Goal: Information Seeking & Learning: Check status

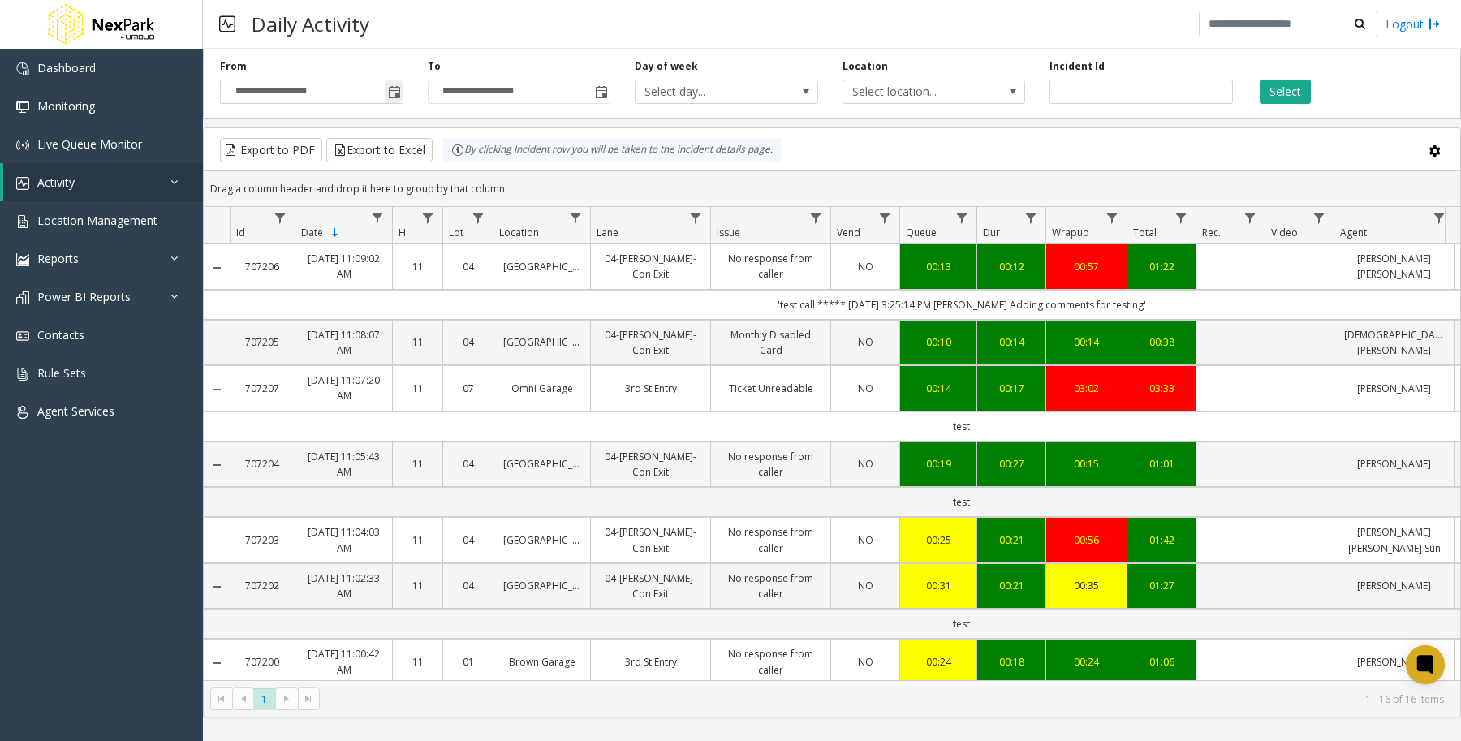
click at [402, 96] on span "Toggle popup" at bounding box center [394, 92] width 18 height 26
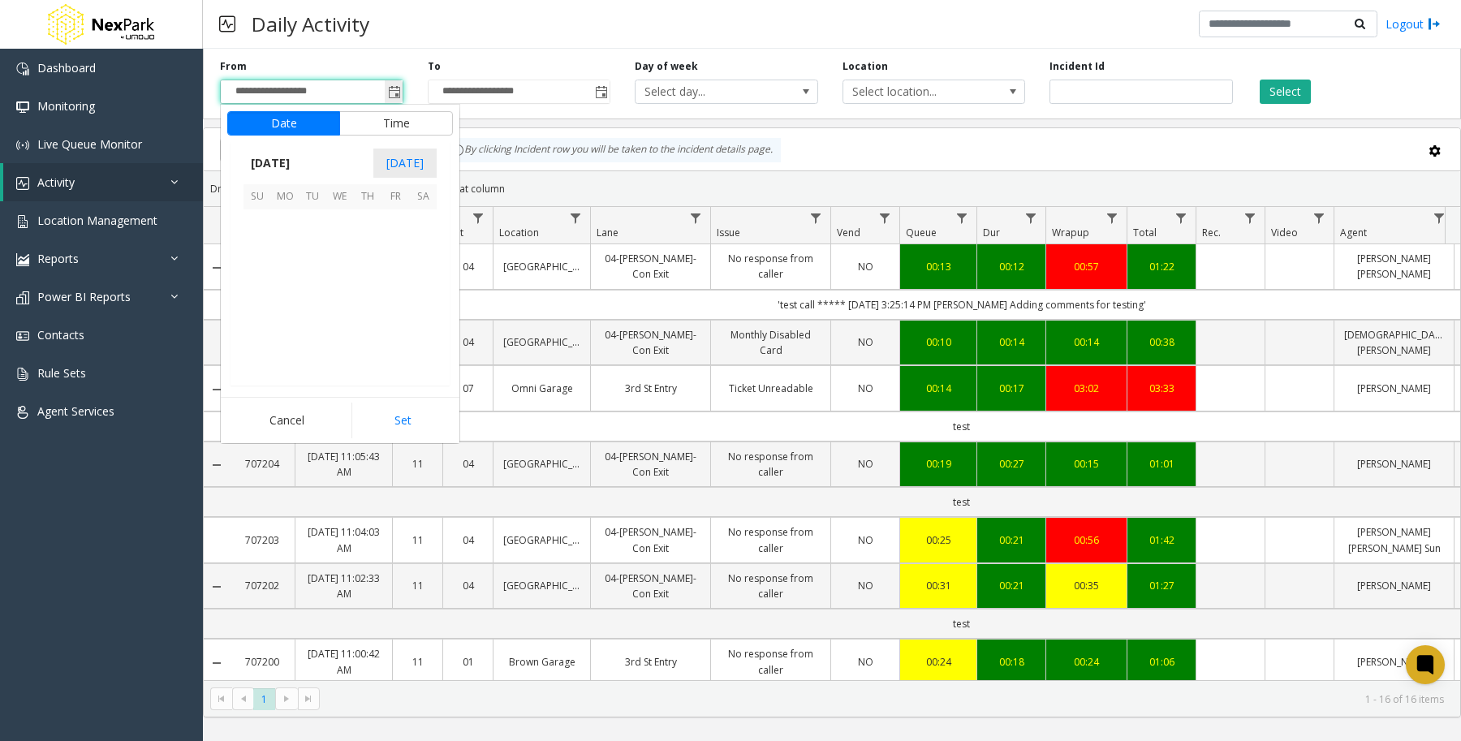
scroll to position [290919, 0]
click at [342, 337] on span "27" at bounding box center [340, 335] width 28 height 28
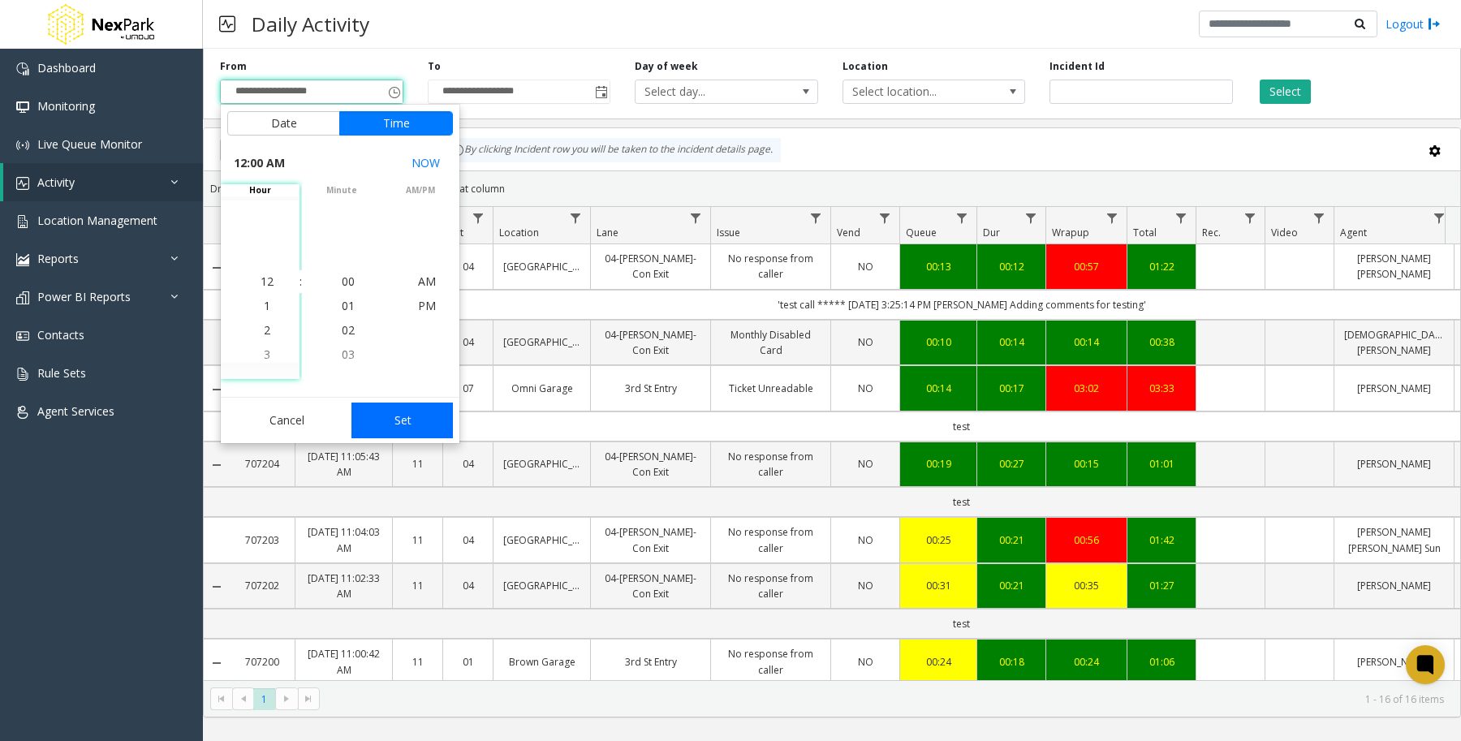
click at [392, 420] on button "Set" at bounding box center [402, 420] width 102 height 36
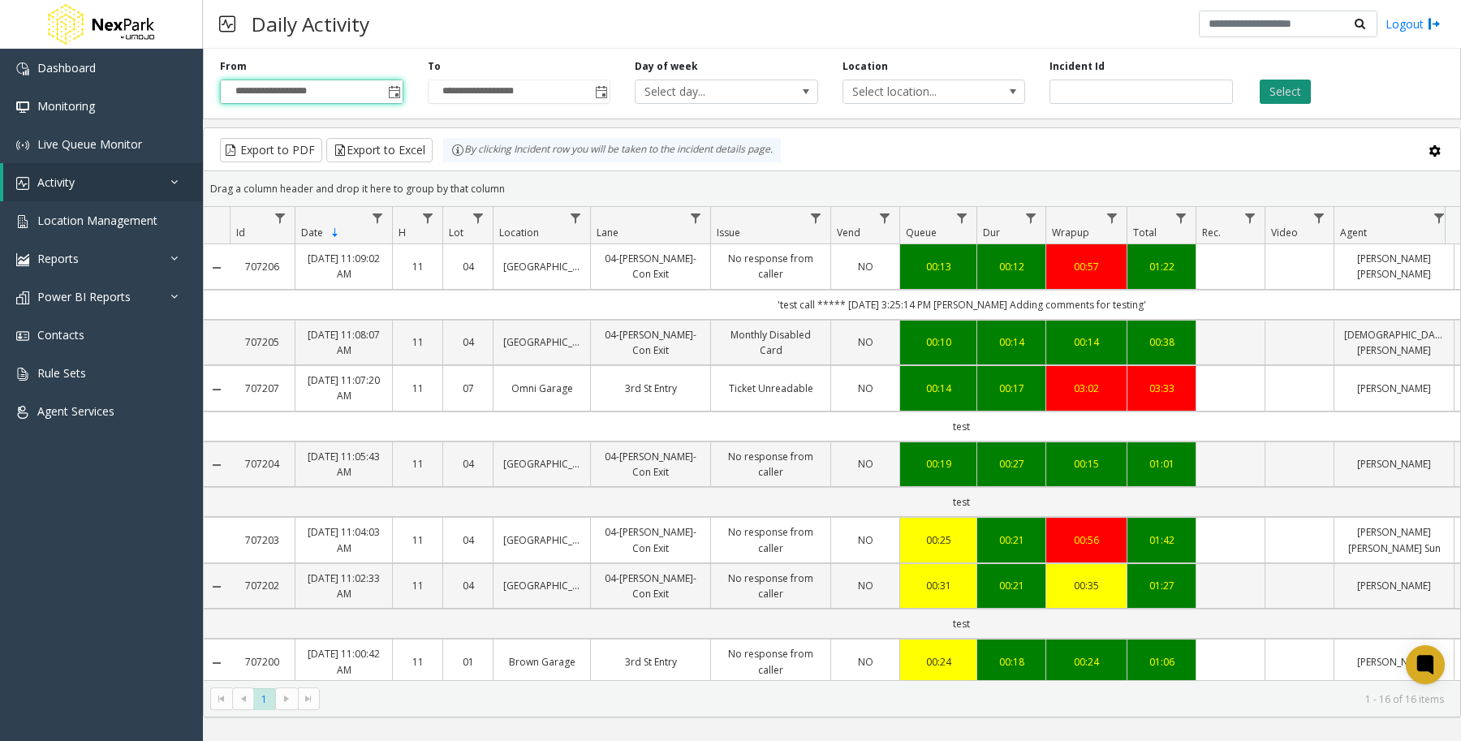
click at [1287, 95] on button "Select" at bounding box center [1284, 92] width 51 height 24
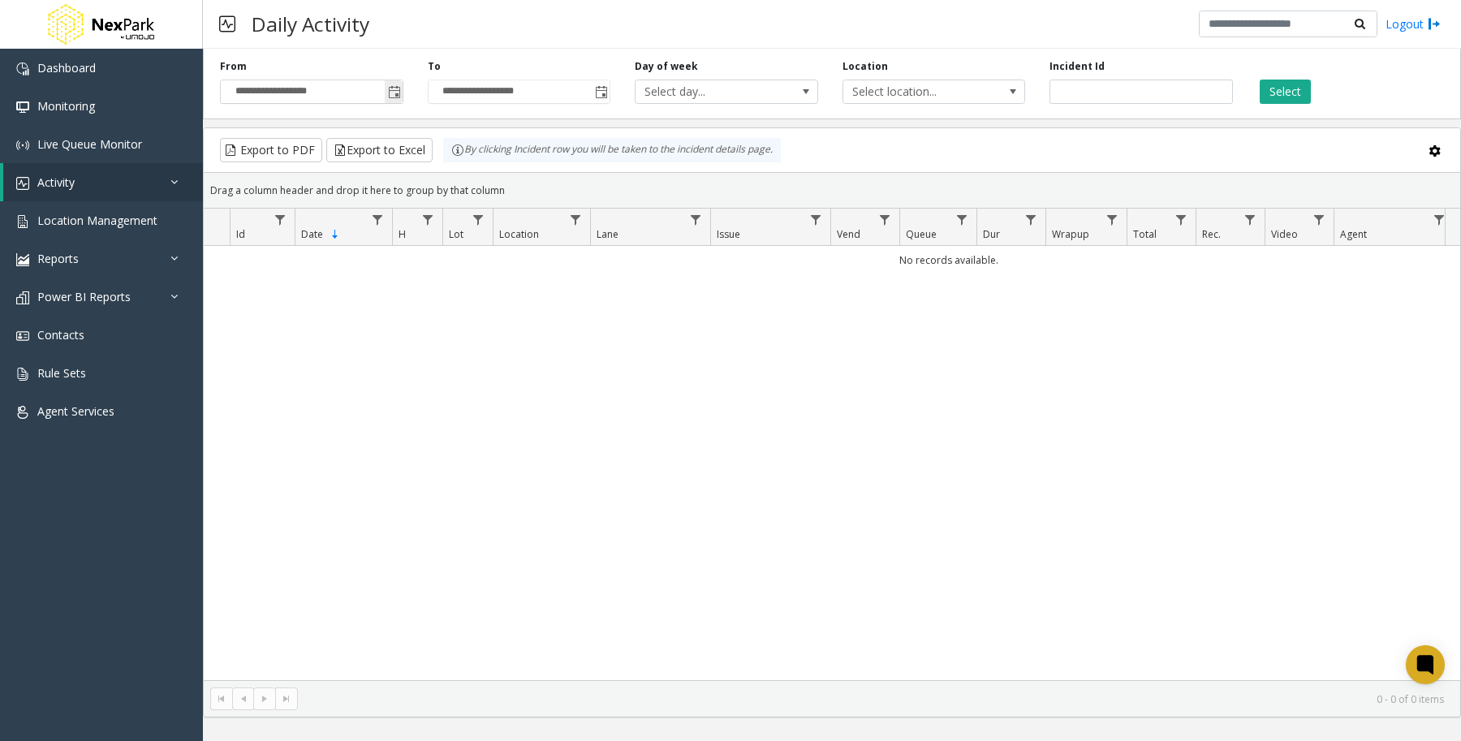
click at [394, 92] on span "Toggle popup" at bounding box center [394, 92] width 13 height 13
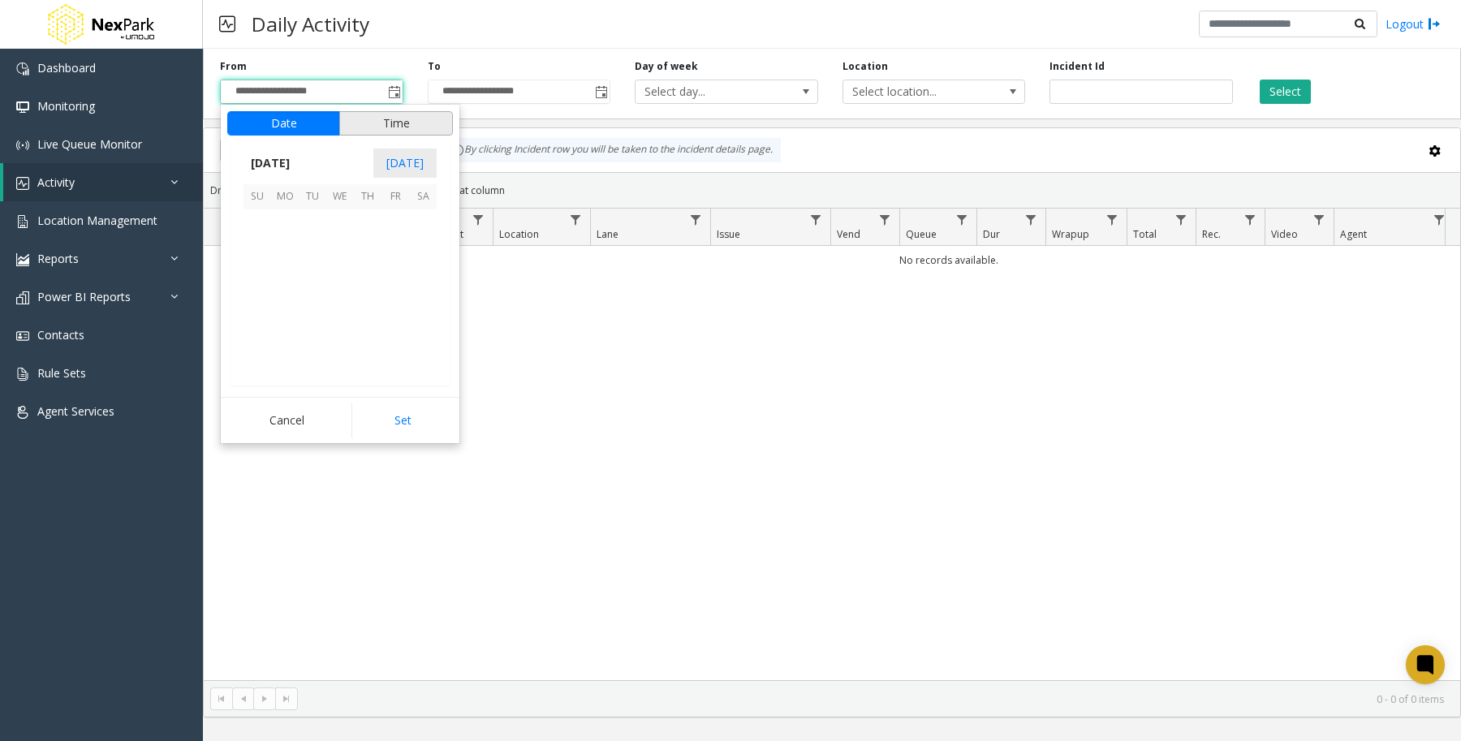
scroll to position [290919, 0]
click at [321, 329] on span "26" at bounding box center [313, 335] width 28 height 28
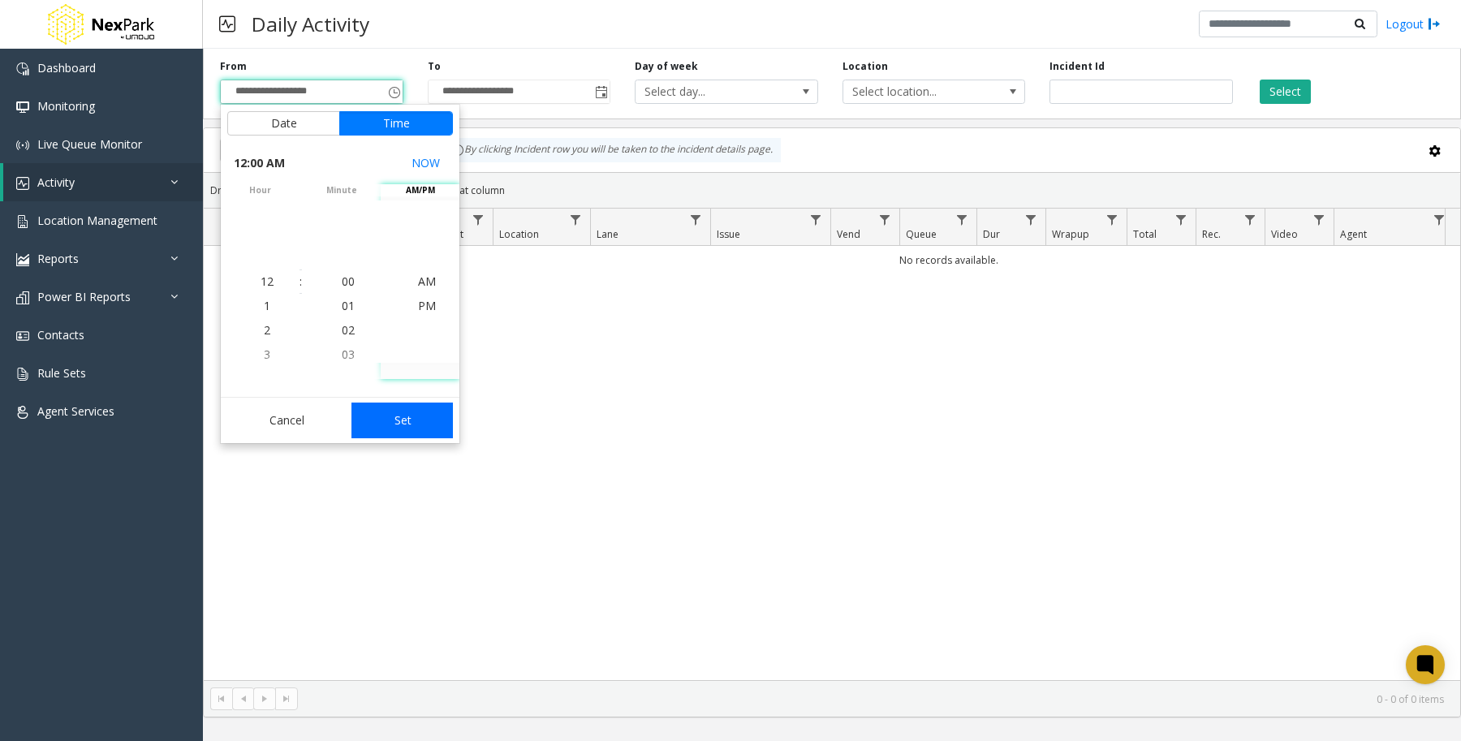
click at [411, 407] on button "Set" at bounding box center [402, 420] width 102 height 36
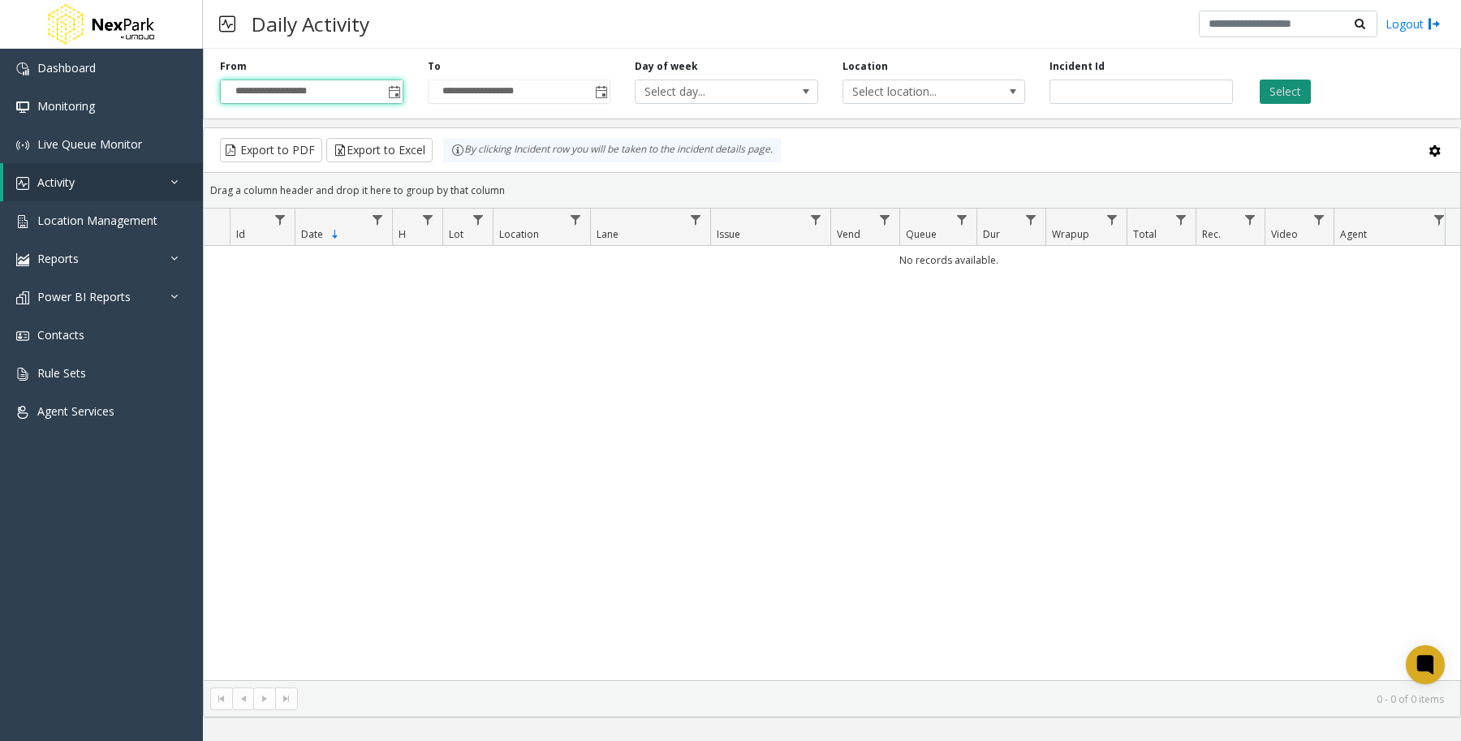
click at [1293, 96] on button "Select" at bounding box center [1284, 92] width 51 height 24
click at [398, 88] on span "Toggle popup" at bounding box center [394, 92] width 13 height 13
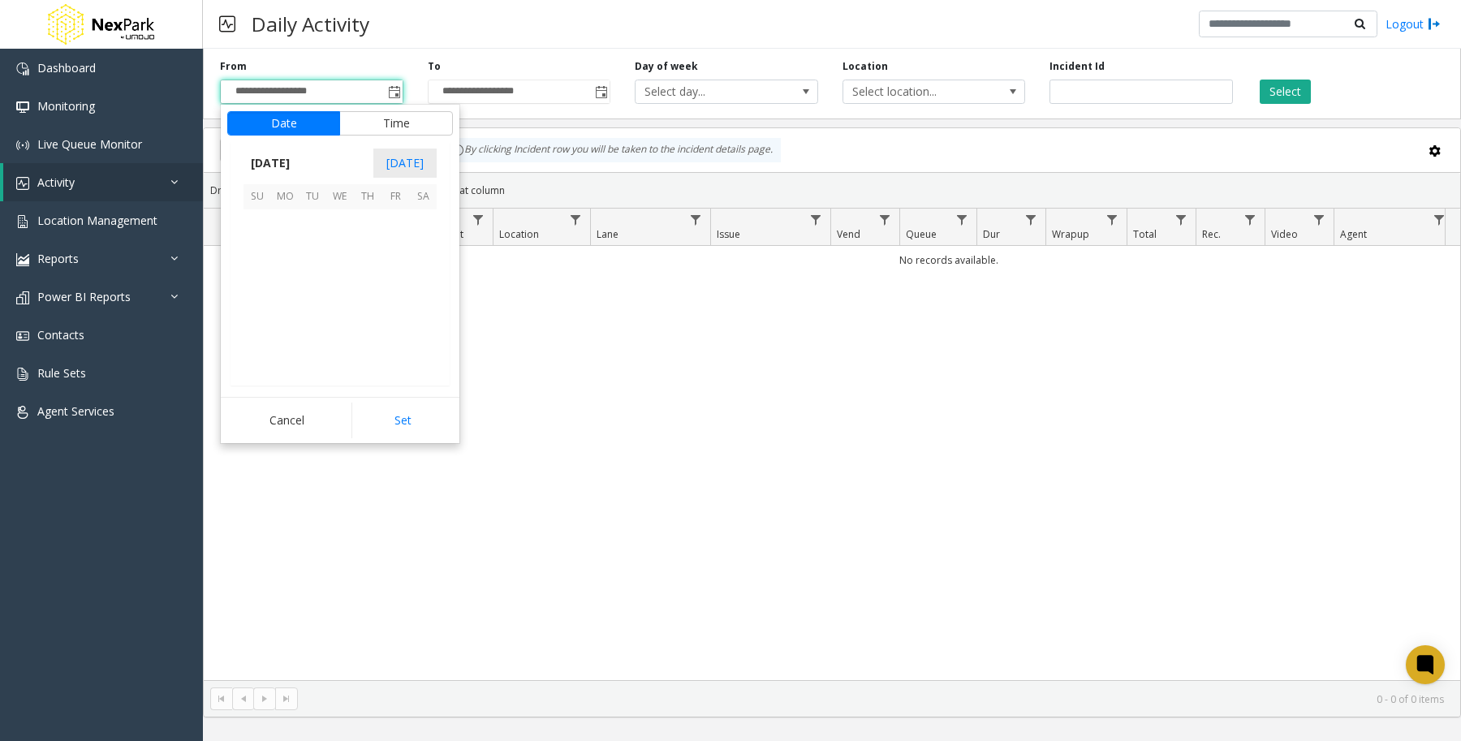
scroll to position [290919, 0]
click at [264, 335] on span "24" at bounding box center [257, 335] width 28 height 28
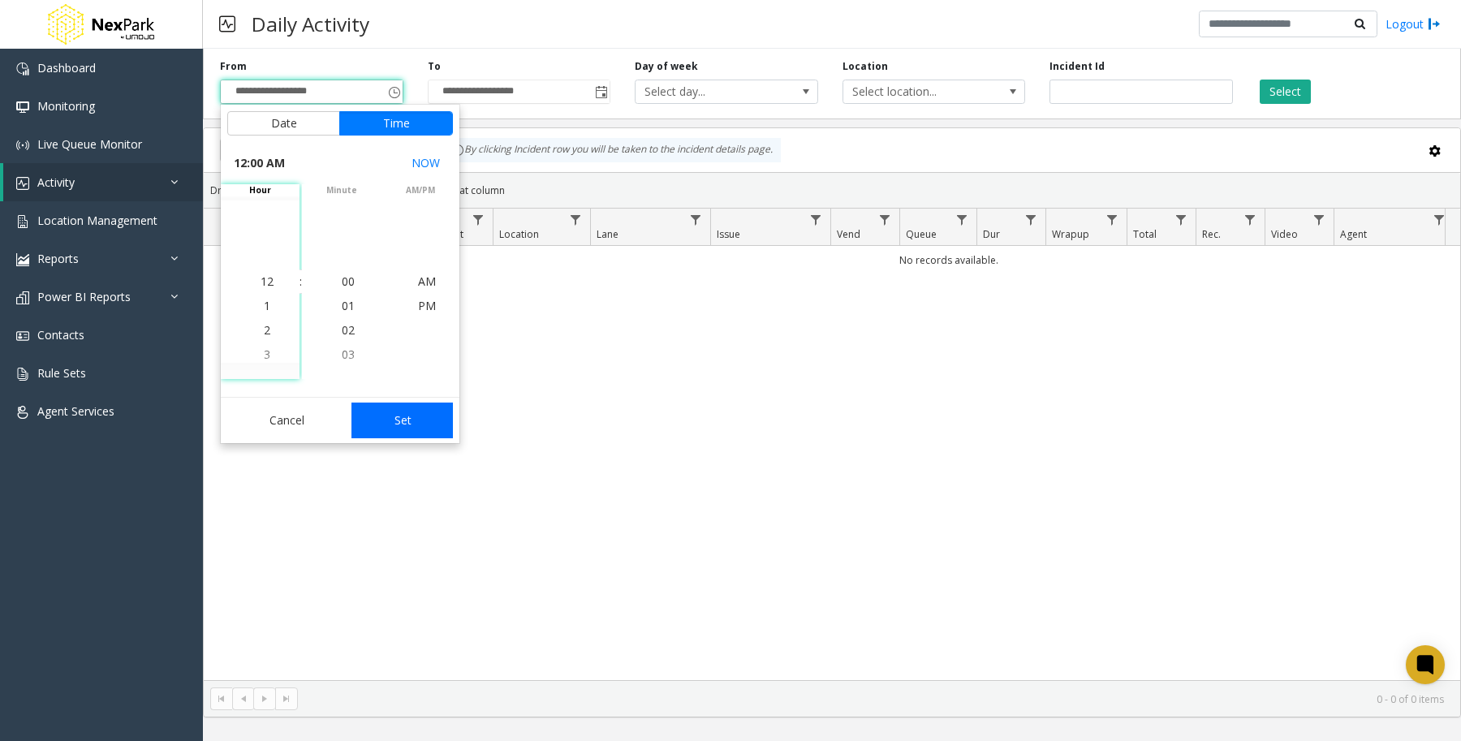
click at [407, 422] on button "Set" at bounding box center [402, 420] width 102 height 36
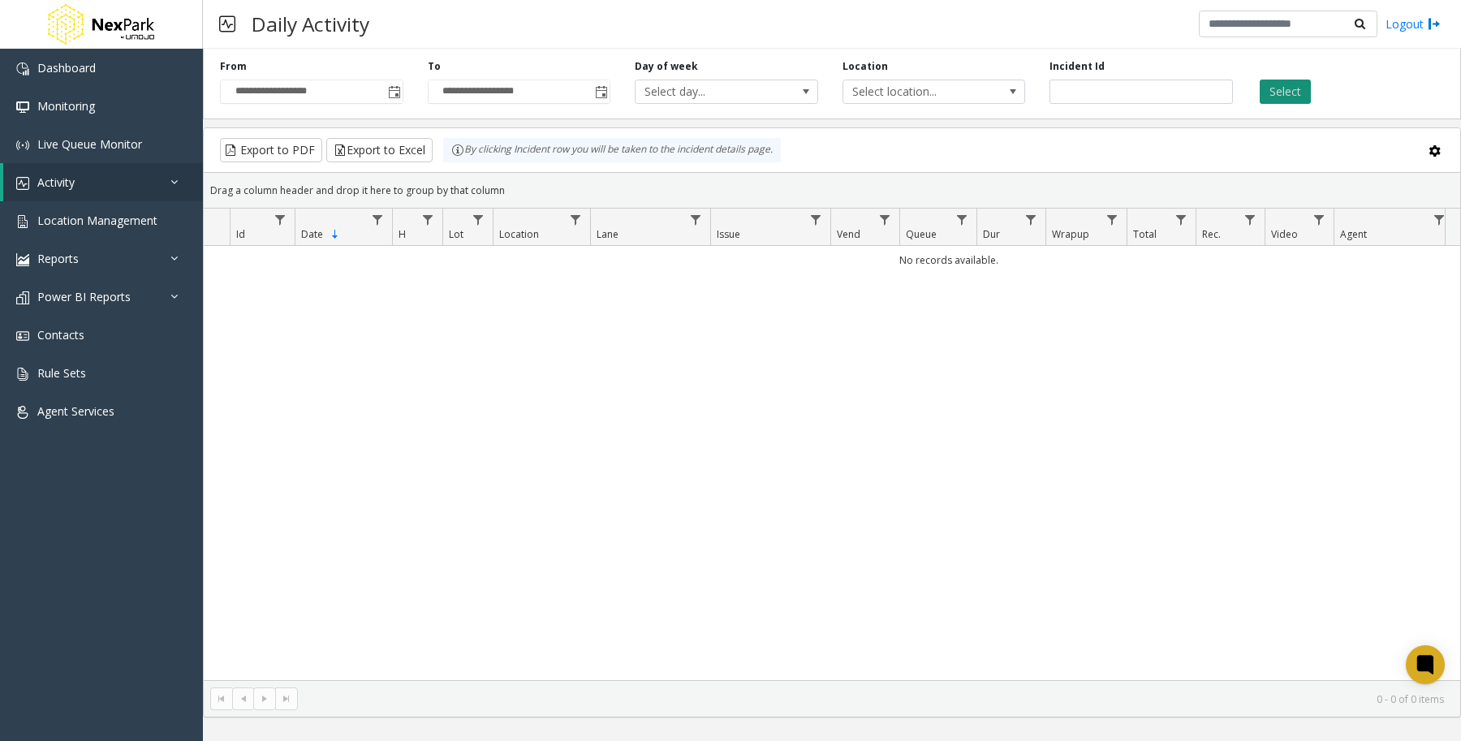
click at [1280, 98] on button "Select" at bounding box center [1284, 92] width 51 height 24
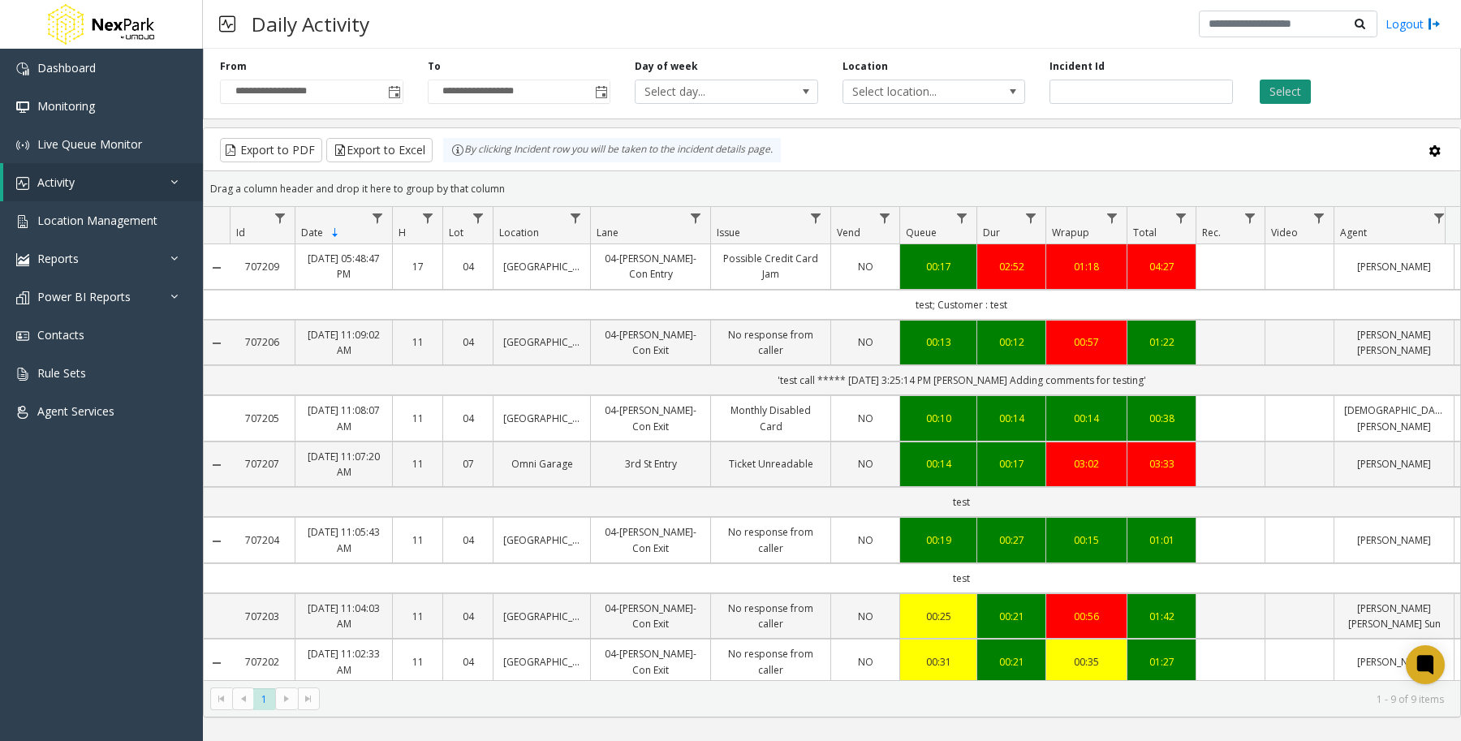
click at [1288, 94] on button "Select" at bounding box center [1284, 92] width 51 height 24
click at [533, 718] on div "**********" at bounding box center [832, 395] width 1258 height 692
click at [1296, 89] on button "Select" at bounding box center [1284, 92] width 51 height 24
drag, startPoint x: 1012, startPoint y: 307, endPoint x: 921, endPoint y: 310, distance: 90.9
click at [921, 310] on td "test; Customer : test" at bounding box center [961, 305] width 1463 height 30
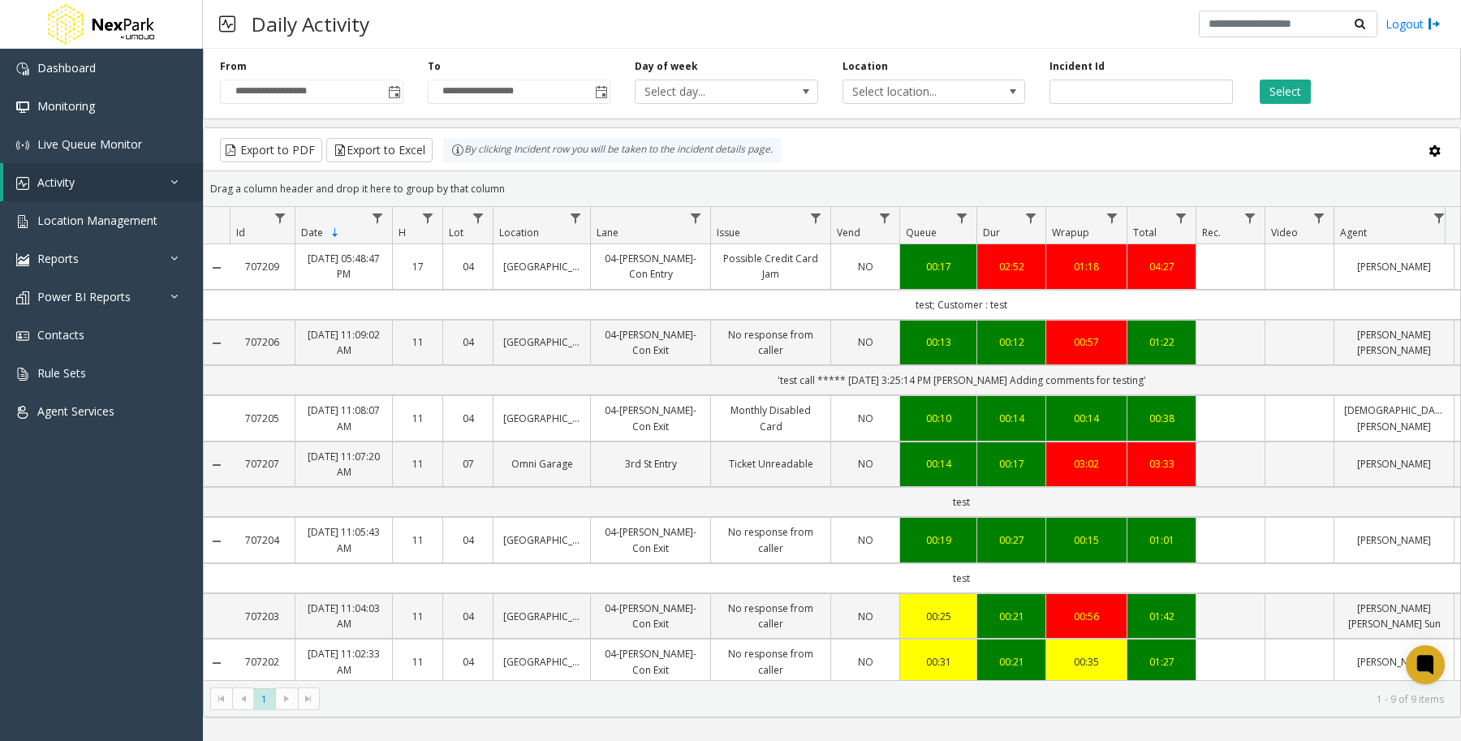
click at [891, 313] on td "test; Customer : test" at bounding box center [961, 305] width 1463 height 30
drag, startPoint x: 915, startPoint y: 306, endPoint x: 1025, endPoint y: 308, distance: 109.6
click at [1025, 308] on td "test; Customer : test" at bounding box center [961, 305] width 1463 height 30
click at [1031, 308] on td "test; Customer : test" at bounding box center [961, 305] width 1463 height 30
click at [424, 305] on td "test; Customer : test" at bounding box center [961, 305] width 1463 height 30
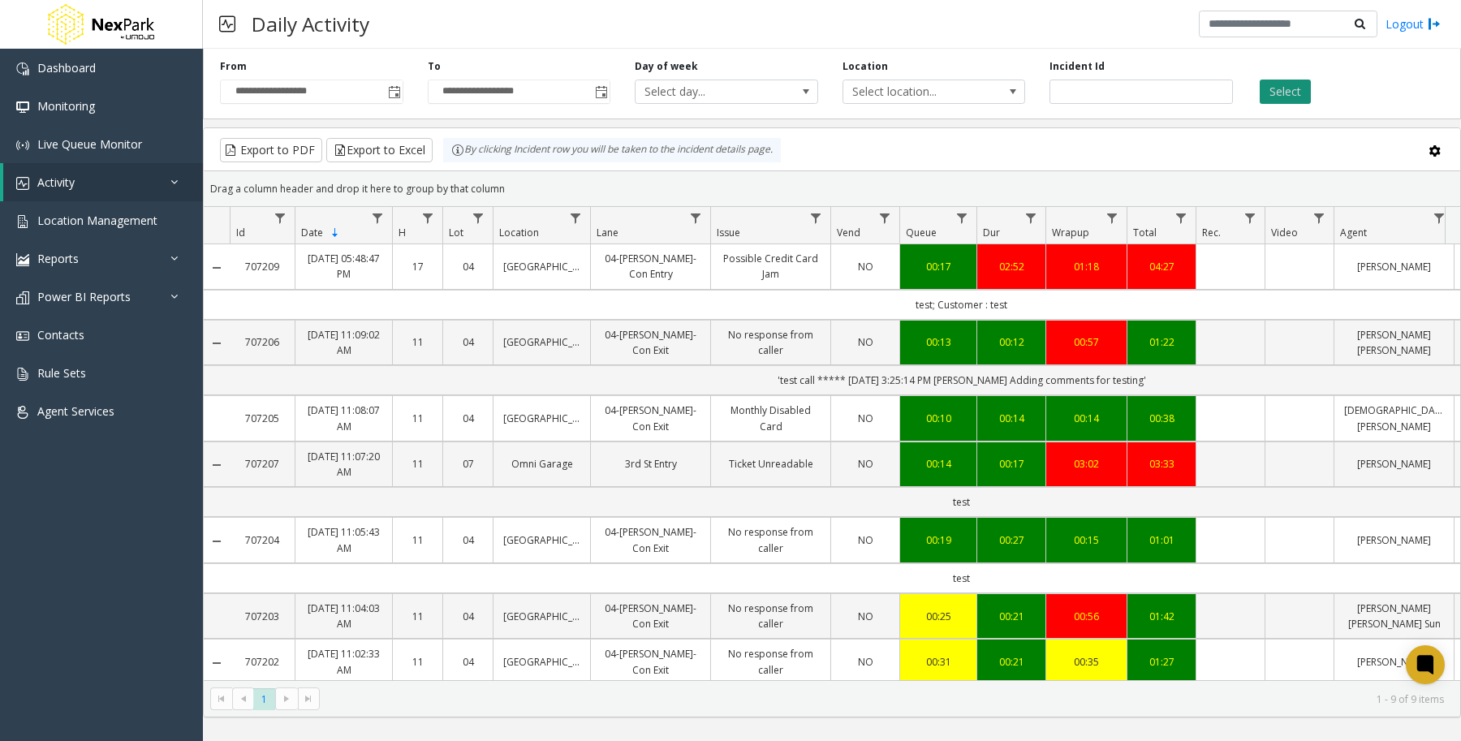
click at [1293, 89] on button "Select" at bounding box center [1284, 92] width 51 height 24
click at [1282, 90] on button "Select" at bounding box center [1284, 92] width 51 height 24
click at [402, 93] on span "Toggle popup" at bounding box center [394, 92] width 18 height 26
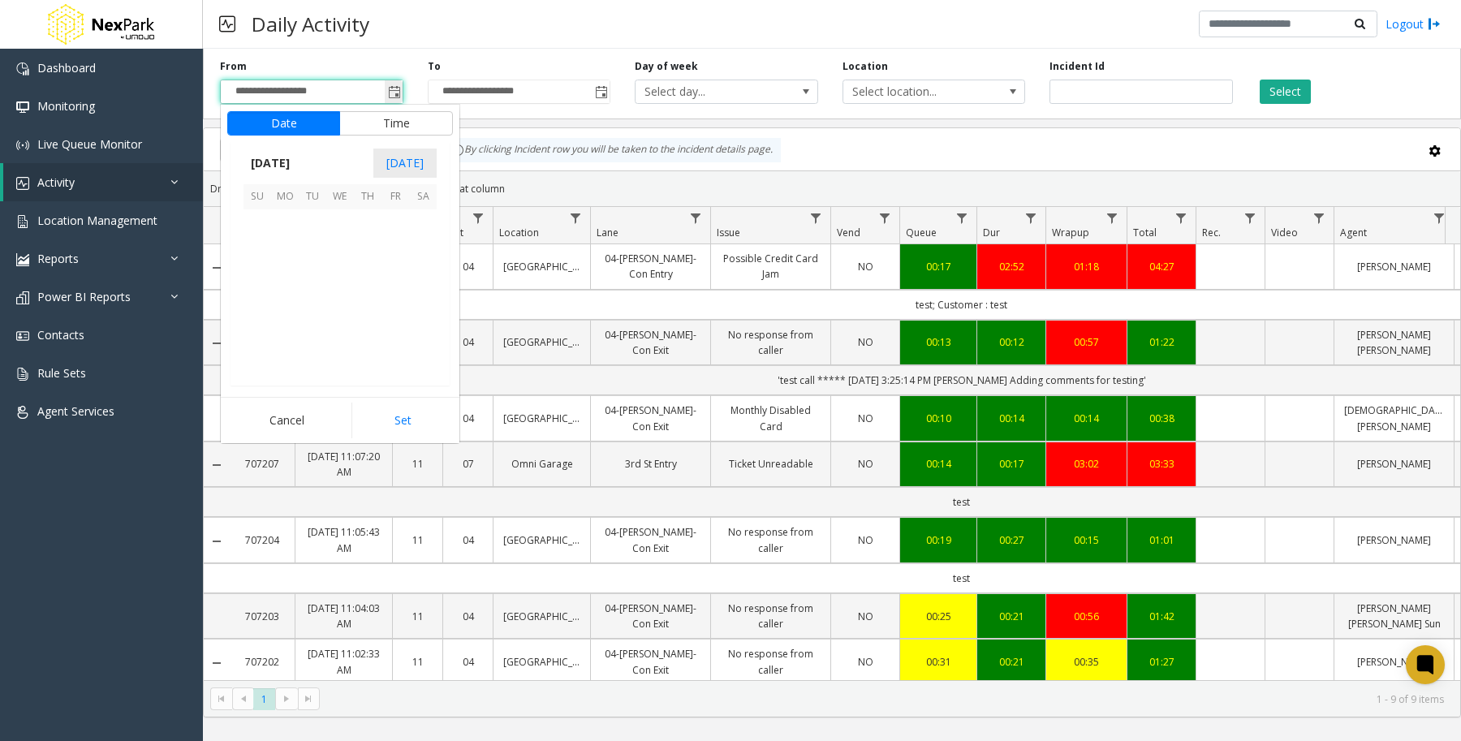
scroll to position [290919, 0]
click at [368, 334] on span "28" at bounding box center [368, 335] width 28 height 28
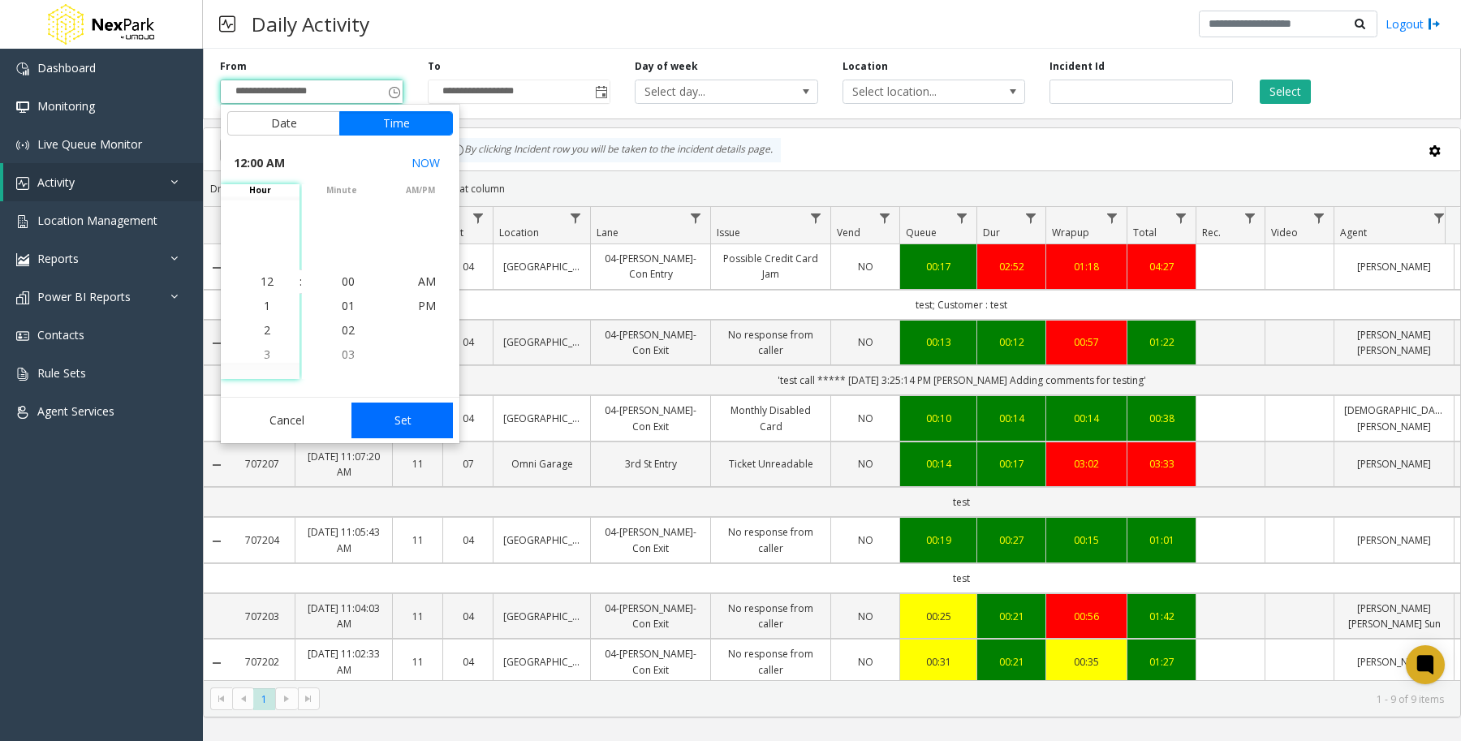
click at [411, 420] on button "Set" at bounding box center [402, 420] width 102 height 36
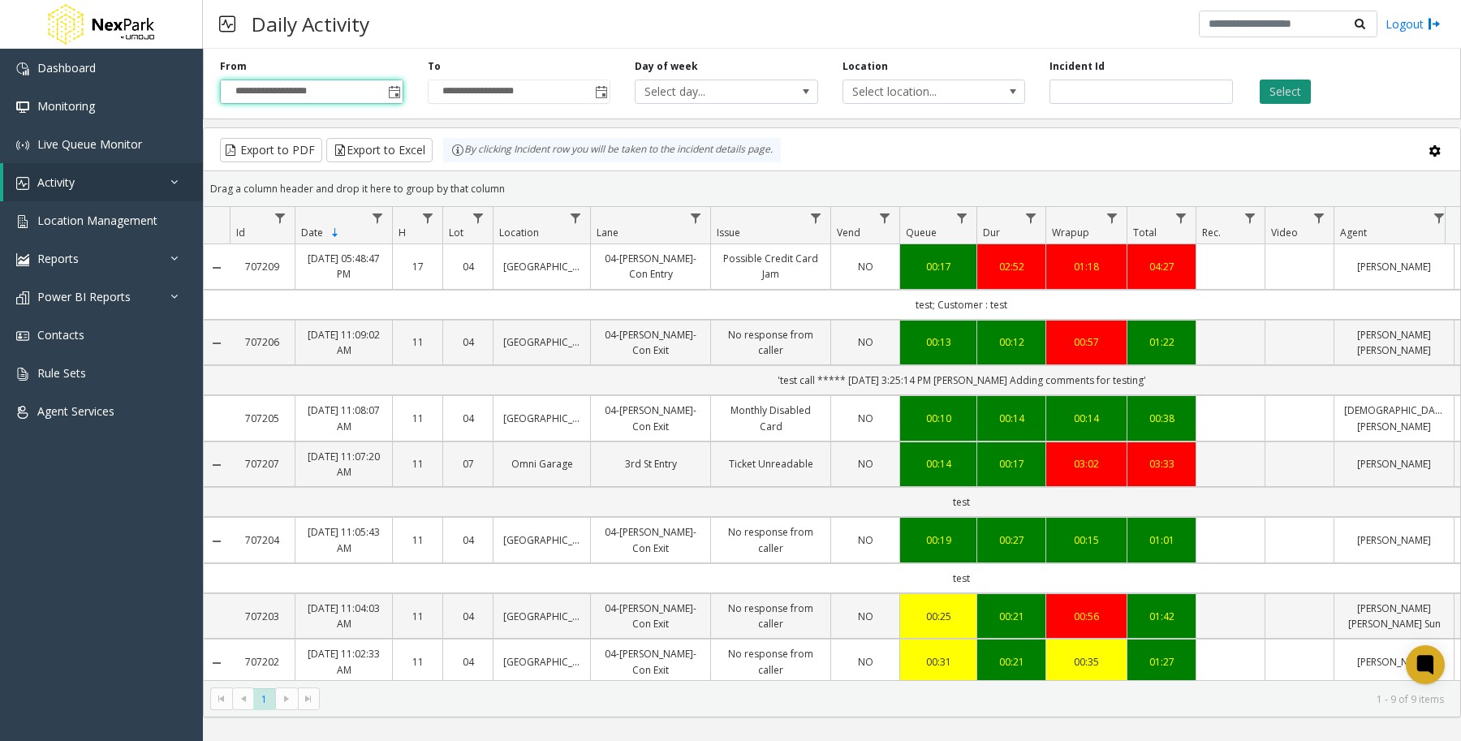
click at [1278, 94] on button "Select" at bounding box center [1284, 92] width 51 height 24
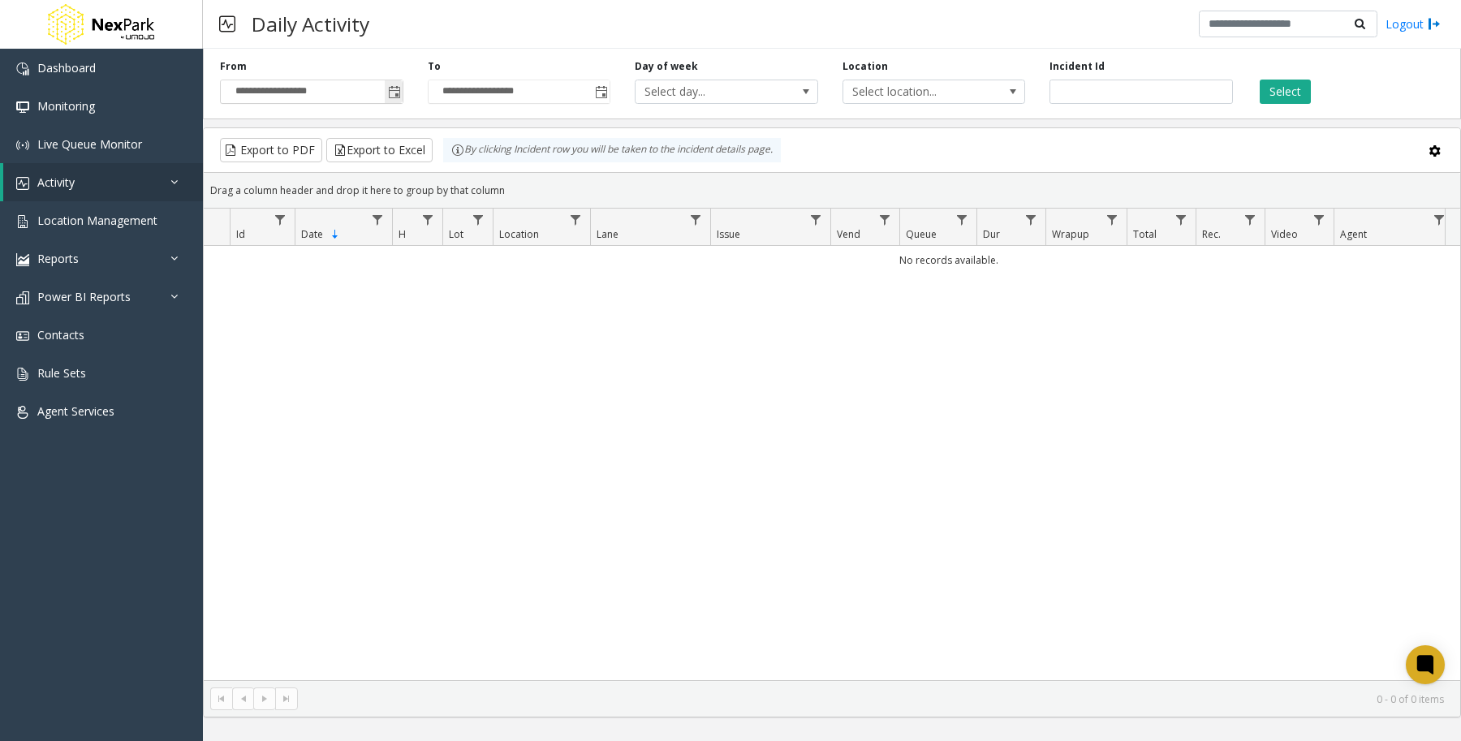
click at [399, 96] on span "Toggle popup" at bounding box center [394, 92] width 13 height 13
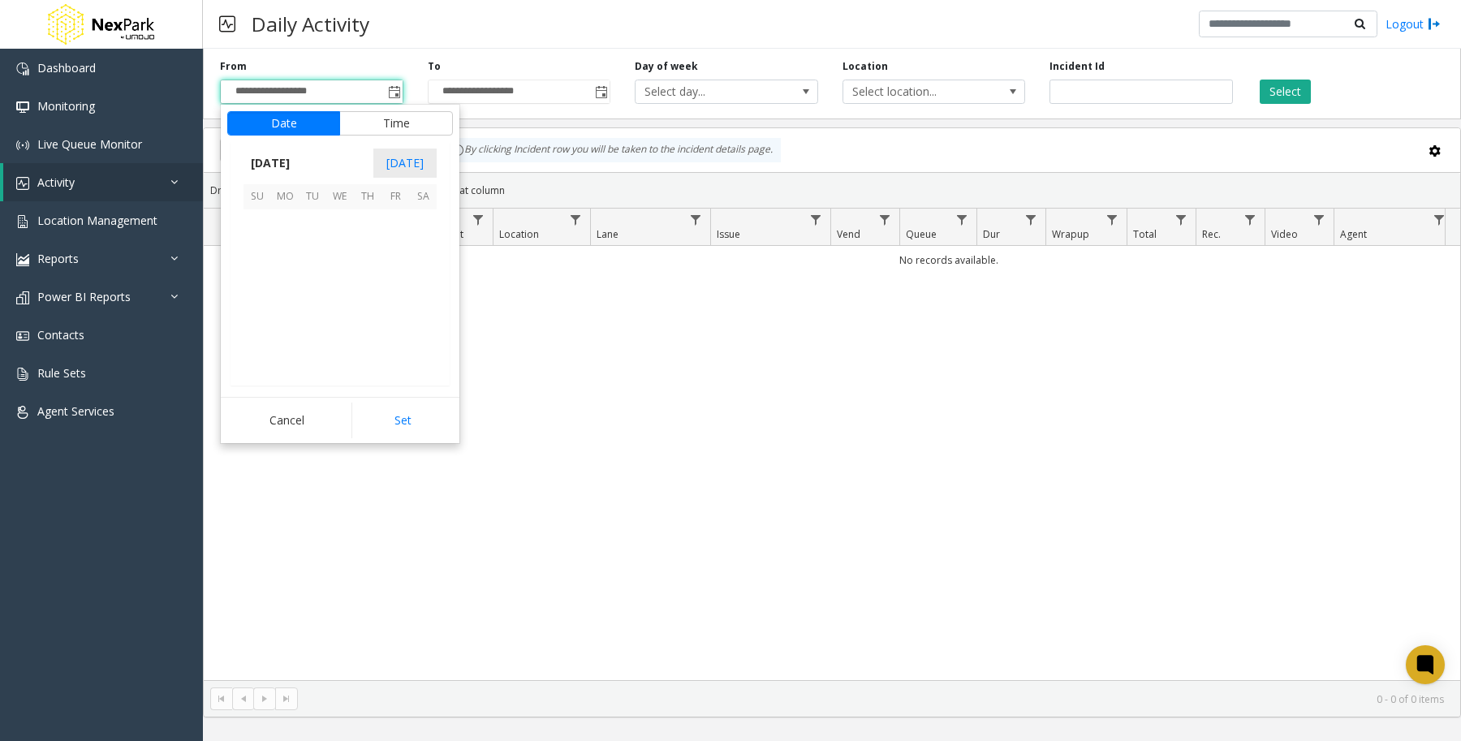
scroll to position [290919, 0]
click at [261, 329] on span "24" at bounding box center [257, 335] width 28 height 28
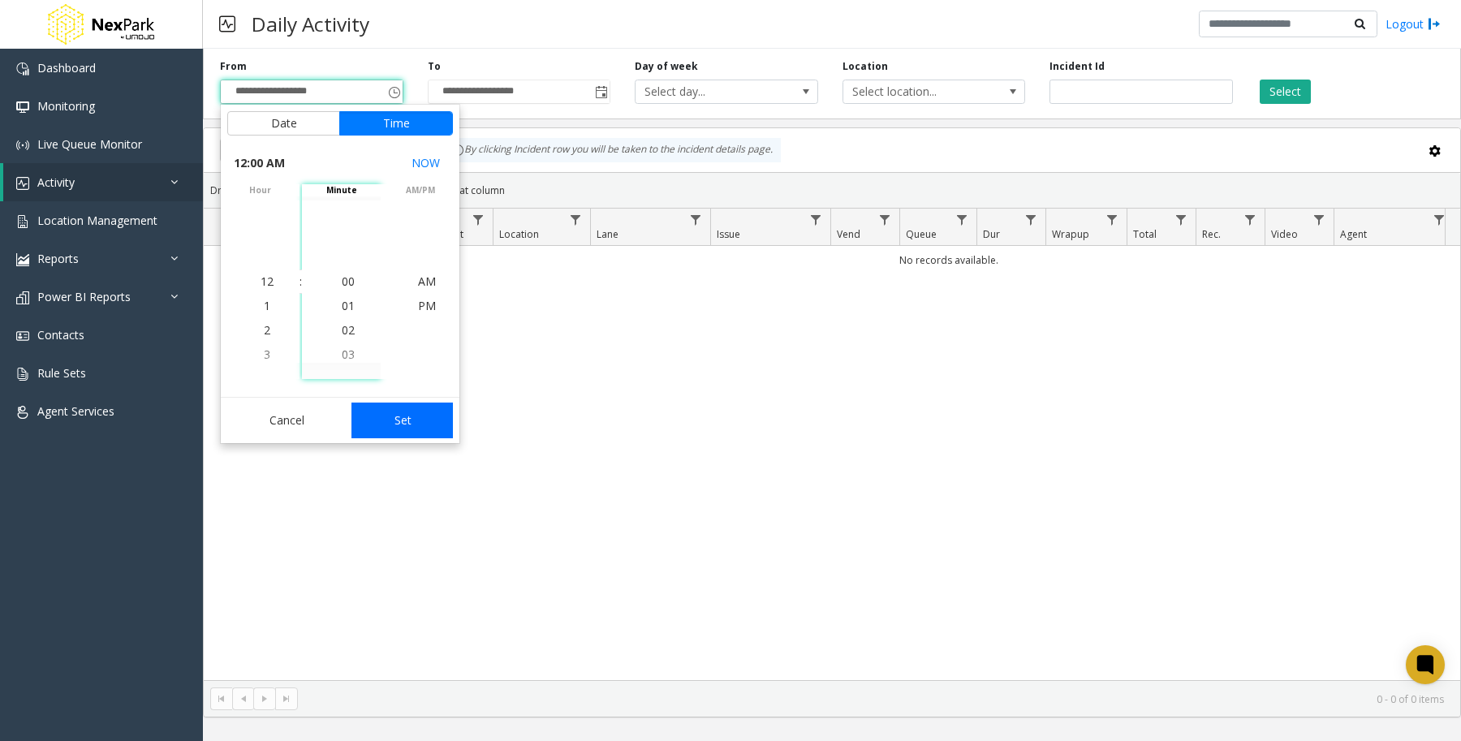
click at [415, 420] on button "Set" at bounding box center [402, 420] width 102 height 36
type input "**********"
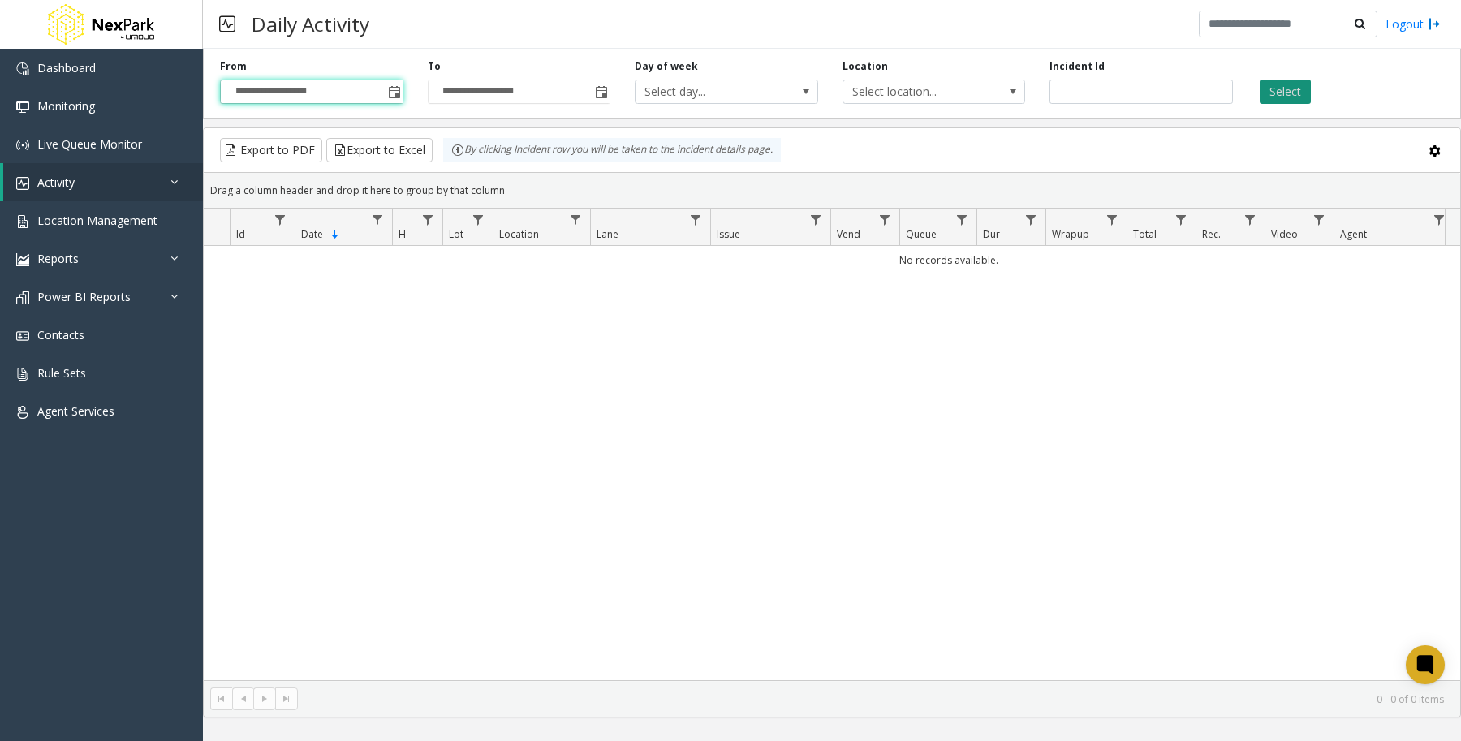
click at [1295, 89] on button "Select" at bounding box center [1284, 92] width 51 height 24
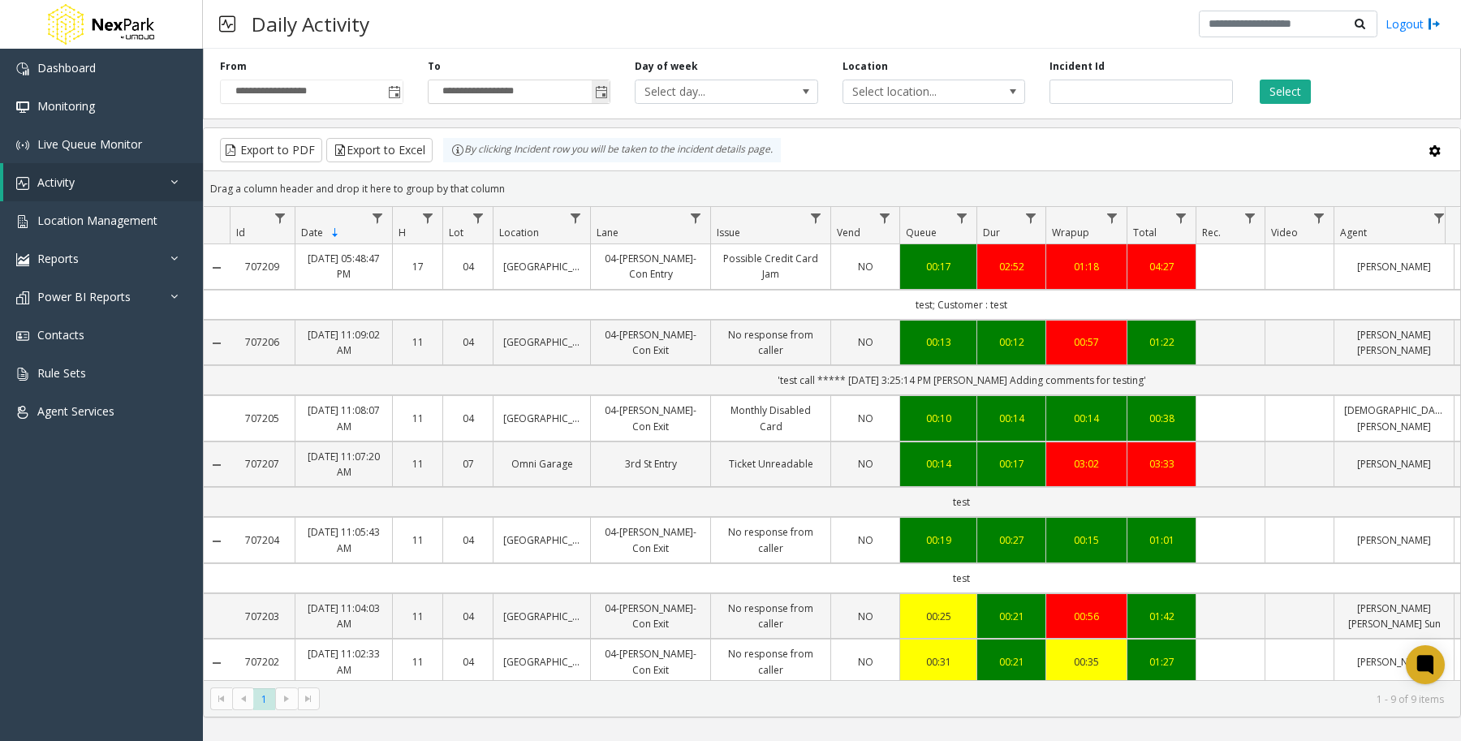
click at [609, 85] on span "Toggle popup" at bounding box center [601, 92] width 18 height 26
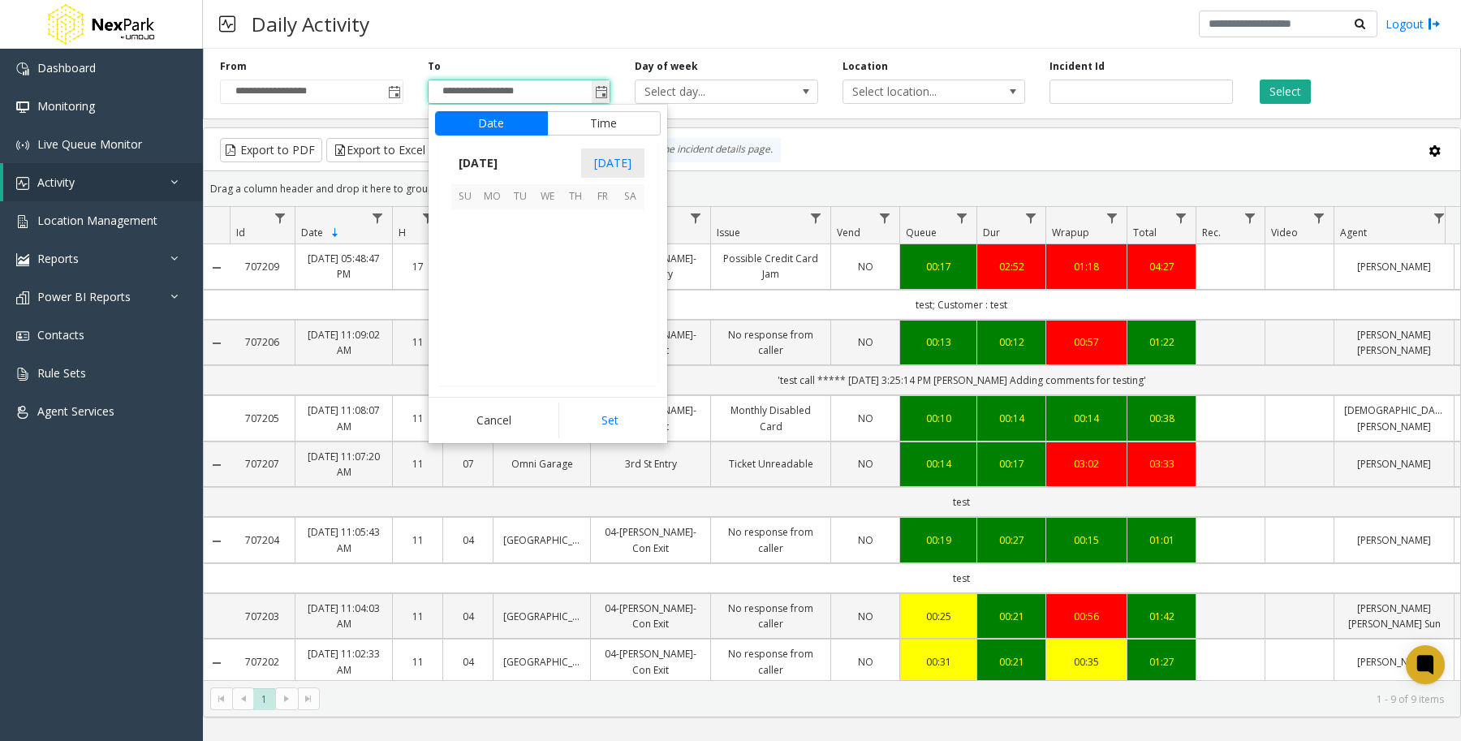
scroll to position [24, 0]
click at [576, 337] on span "28" at bounding box center [576, 335] width 28 height 28
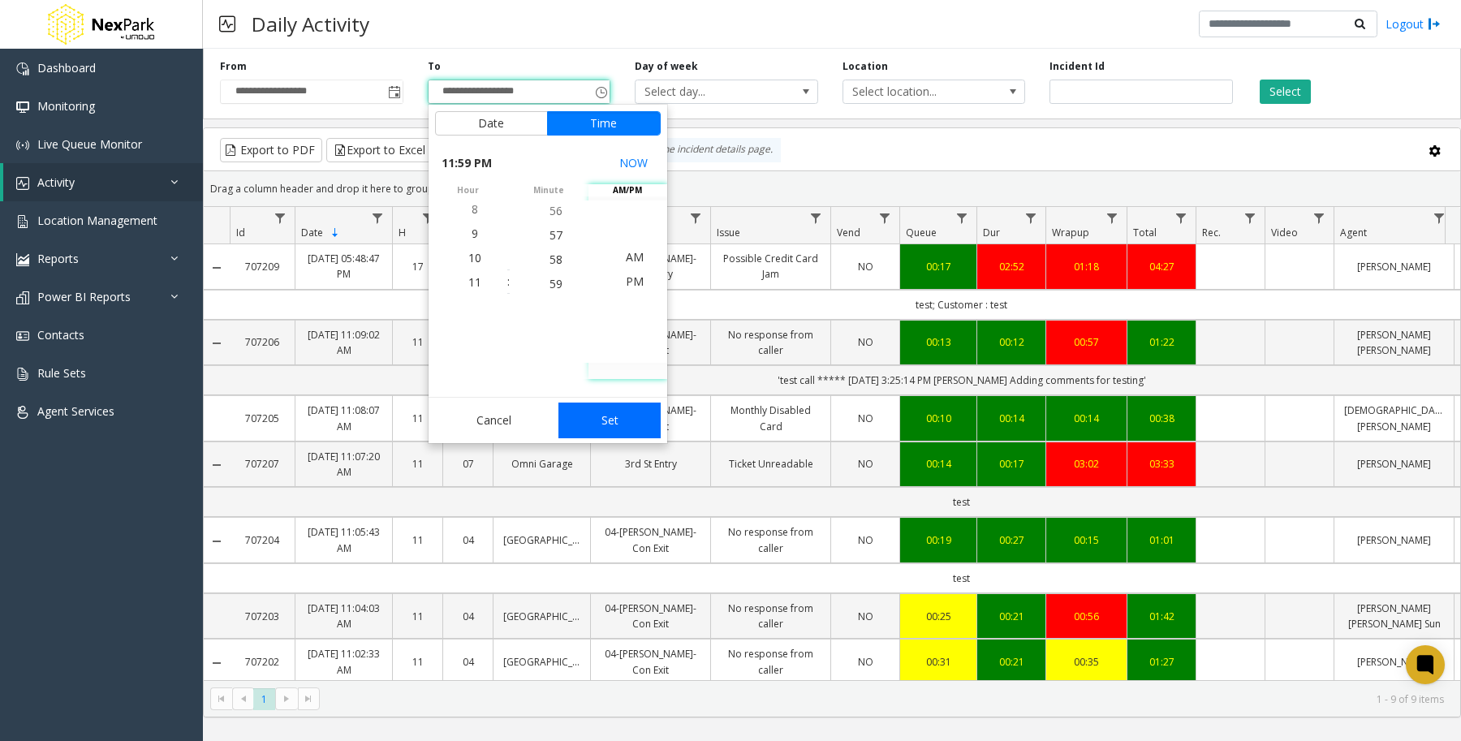
click at [613, 408] on button "Set" at bounding box center [609, 420] width 102 height 36
type input "**********"
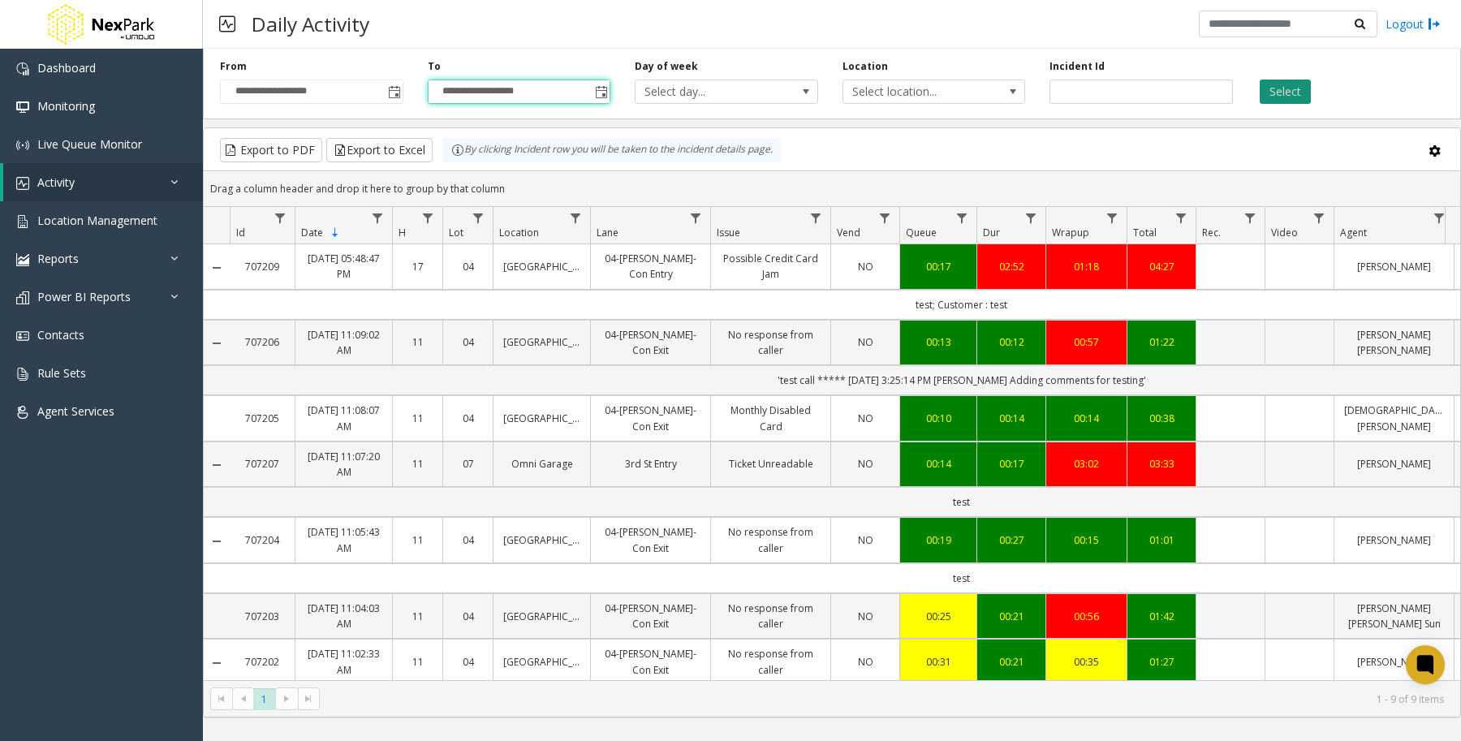
click at [1290, 88] on button "Select" at bounding box center [1284, 92] width 51 height 24
click at [1311, 86] on div "Select" at bounding box center [1349, 81] width 208 height 45
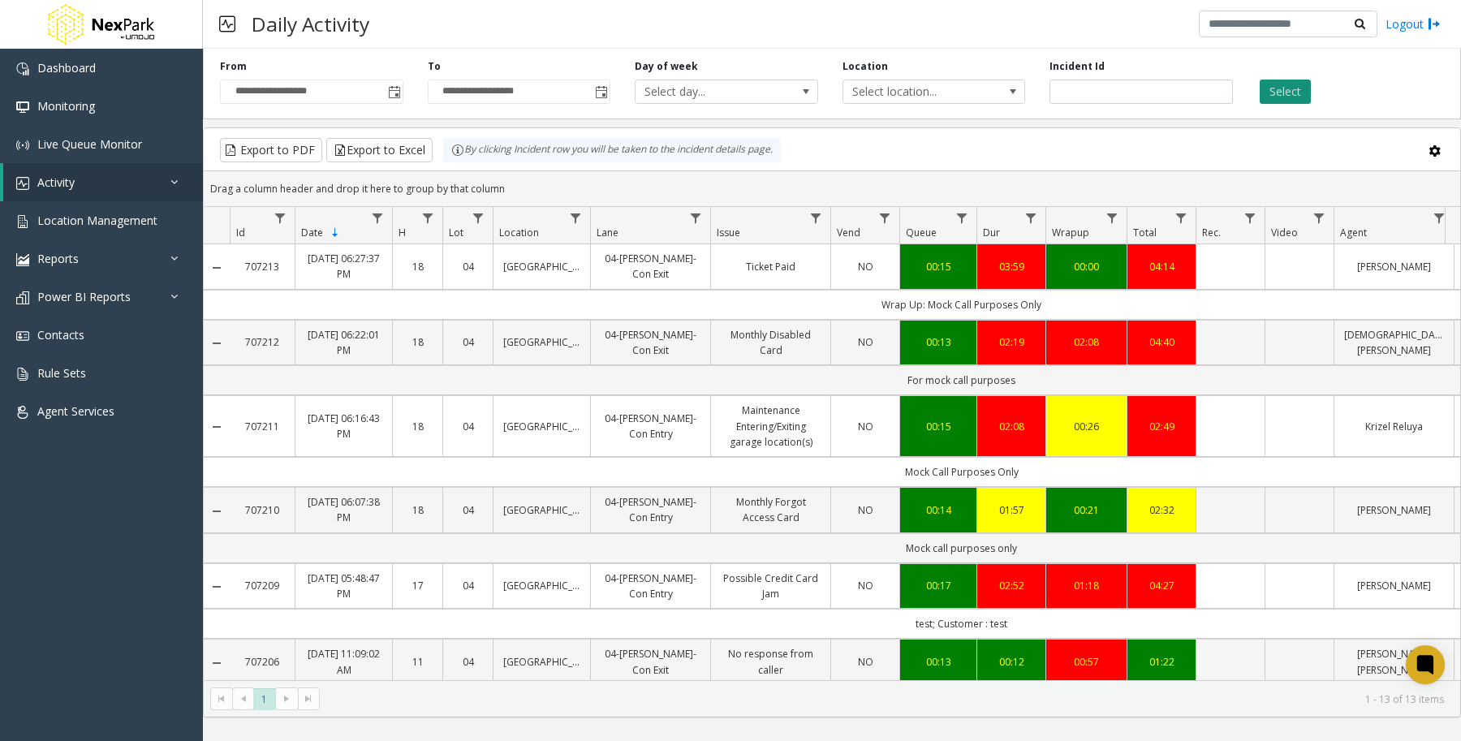
click at [1298, 95] on button "Select" at bounding box center [1284, 92] width 51 height 24
click at [1280, 99] on button "Select" at bounding box center [1284, 92] width 51 height 24
click at [1293, 95] on button "Select" at bounding box center [1284, 92] width 51 height 24
